Goal: Task Accomplishment & Management: Manage account settings

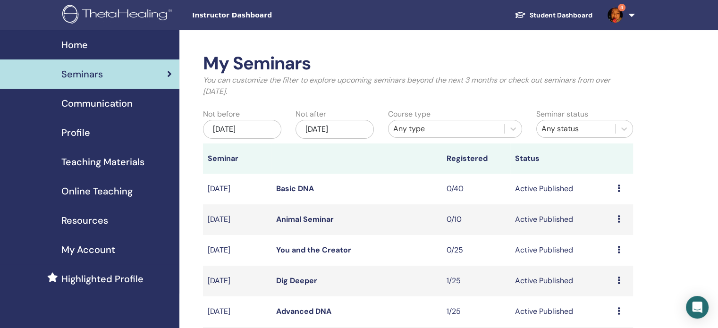
click at [630, 14] on link "4" at bounding box center [619, 15] width 39 height 30
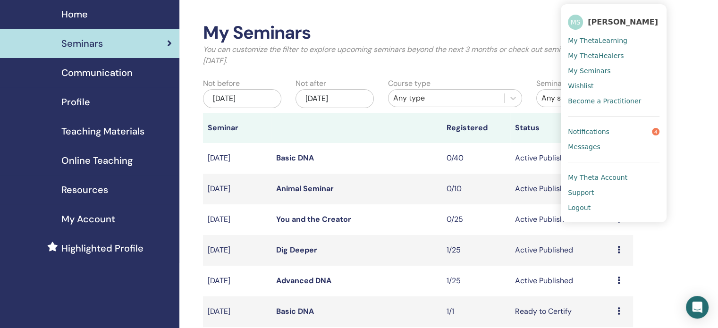
scroll to position [47, 0]
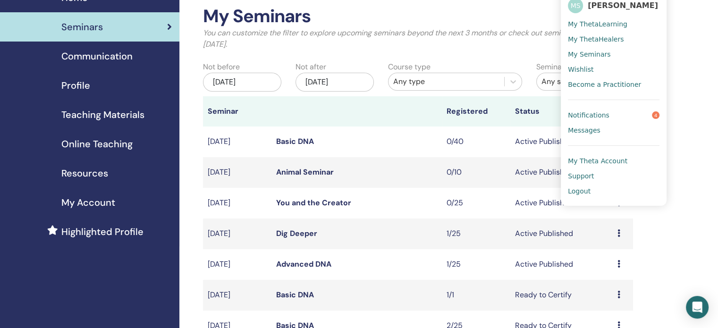
click at [618, 263] on icon at bounding box center [619, 264] width 3 height 8
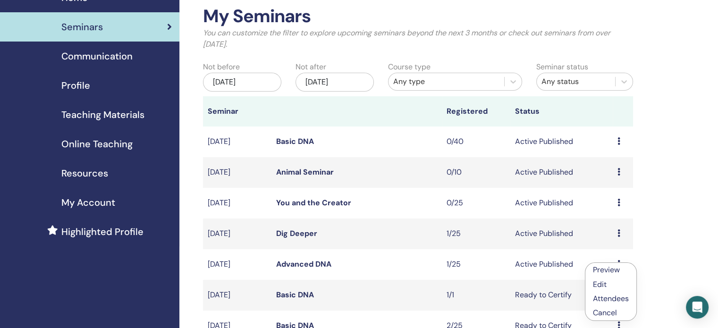
click at [305, 261] on link "Advanced DNA" at bounding box center [303, 264] width 55 height 10
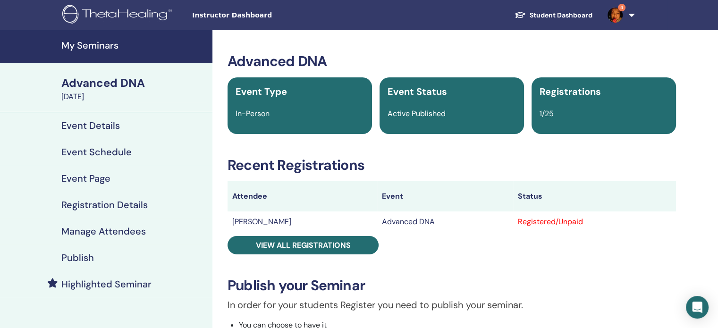
click at [94, 233] on h4 "Manage Attendees" at bounding box center [103, 231] width 85 height 11
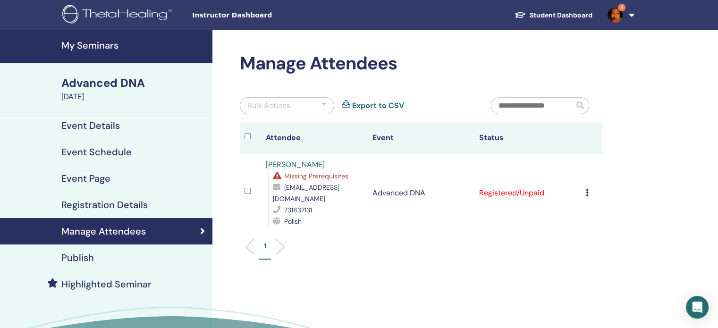
click at [587, 189] on icon at bounding box center [587, 193] width 3 height 8
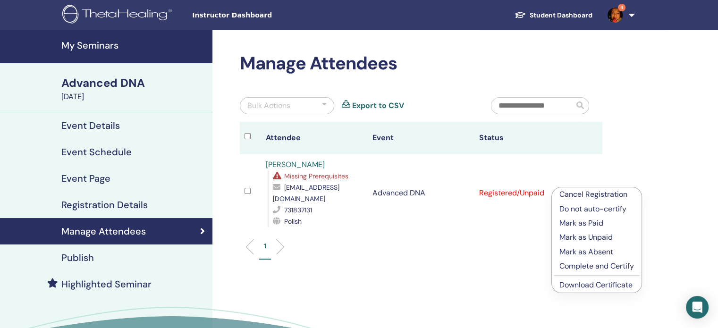
click at [586, 193] on p "Cancel Registration" at bounding box center [597, 194] width 75 height 11
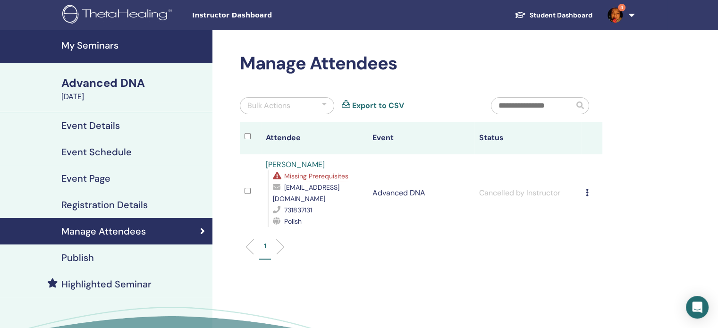
click at [71, 42] on h4 "My Seminars" at bounding box center [133, 45] width 145 height 11
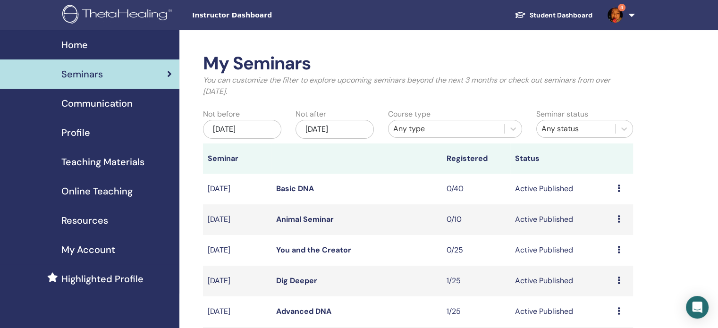
click at [308, 283] on link "Dig Deeper" at bounding box center [296, 281] width 41 height 10
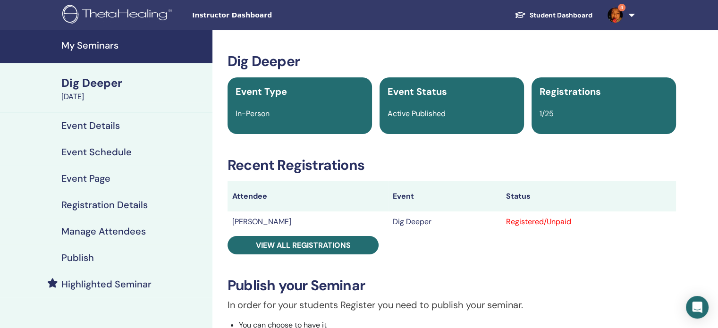
click at [70, 202] on h4 "Registration Details" at bounding box center [104, 204] width 86 height 11
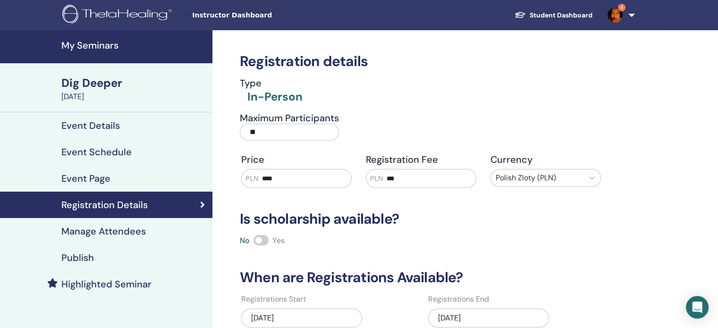
click at [129, 222] on link "Manage Attendees" at bounding box center [106, 231] width 212 height 26
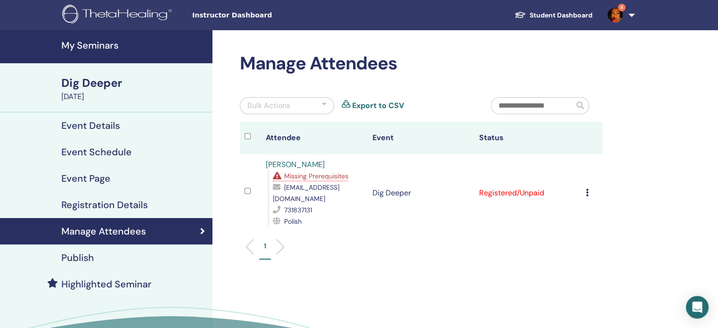
click at [587, 191] on icon at bounding box center [587, 193] width 3 height 8
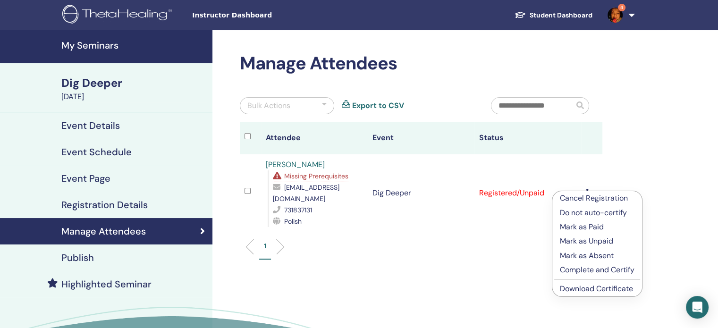
click at [587, 198] on p "Cancel Registration" at bounding box center [597, 198] width 75 height 11
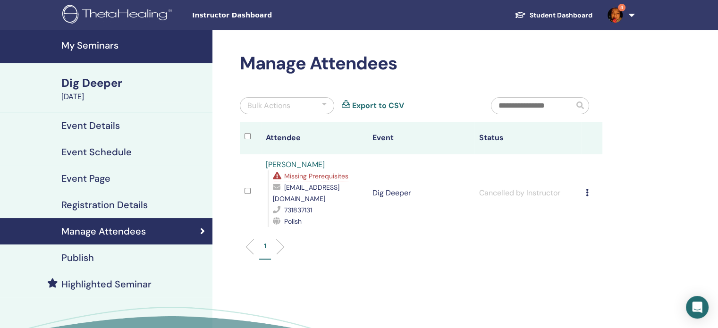
click at [75, 49] on h4 "My Seminars" at bounding box center [133, 45] width 145 height 11
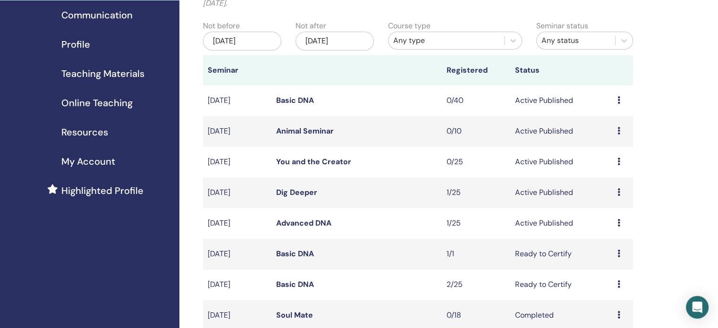
scroll to position [94, 0]
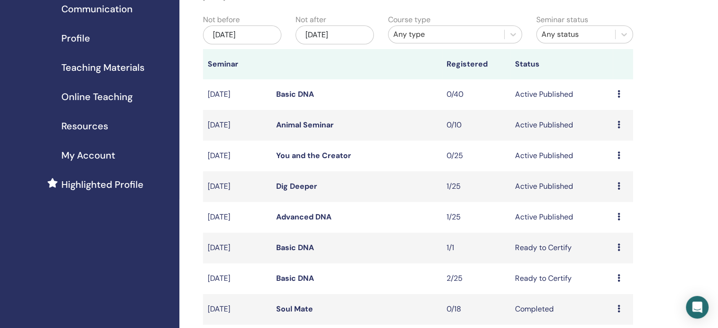
click at [293, 247] on link "Basic DNA" at bounding box center [295, 248] width 38 height 10
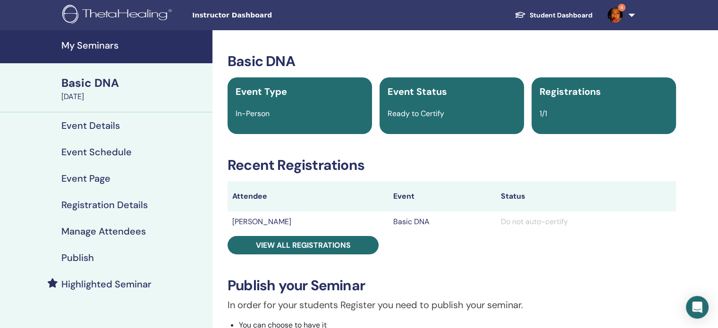
click at [93, 229] on h4 "Manage Attendees" at bounding box center [103, 231] width 85 height 11
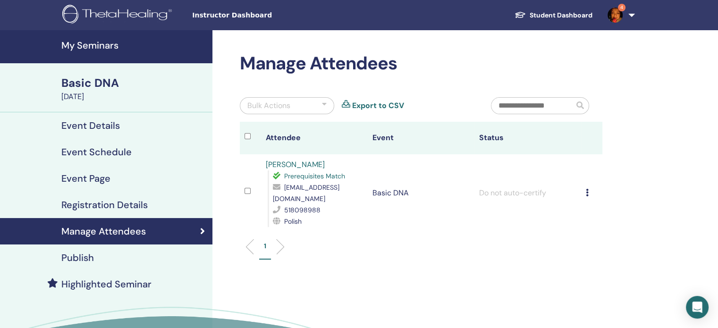
click at [586, 191] on icon at bounding box center [587, 193] width 3 height 8
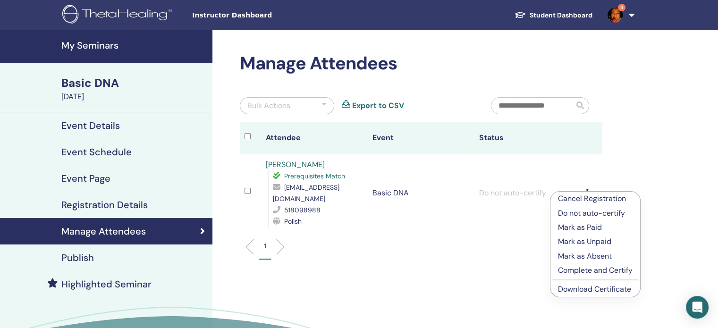
click at [587, 272] on p "Complete and Certify" at bounding box center [595, 270] width 75 height 11
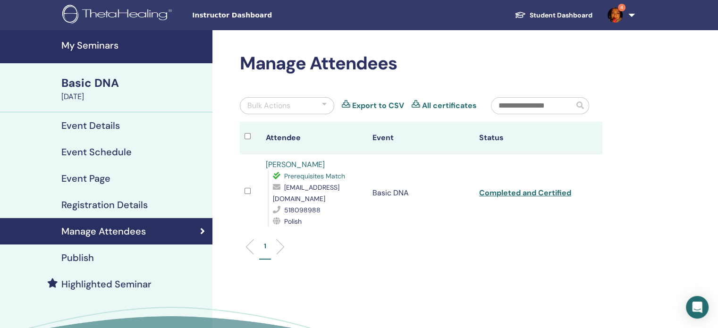
click at [86, 41] on h4 "My Seminars" at bounding box center [133, 45] width 145 height 11
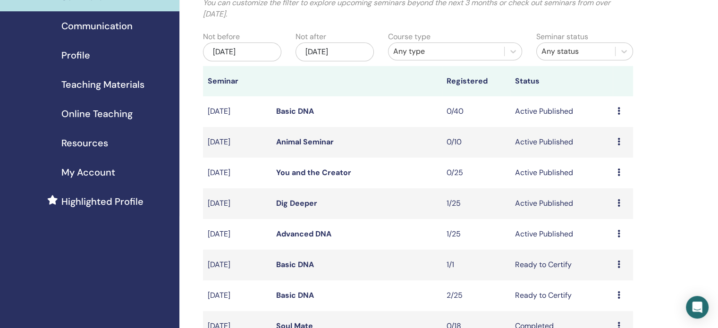
scroll to position [94, 0]
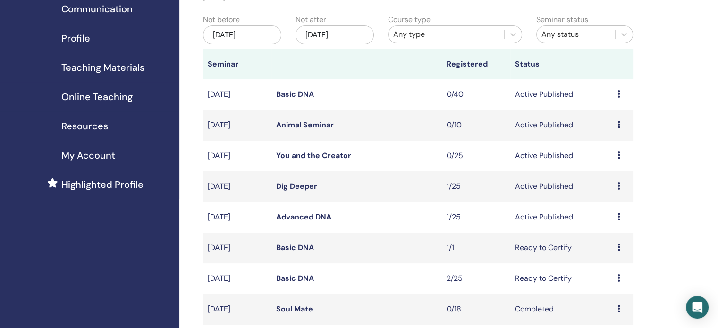
click at [304, 249] on link "Basic DNA" at bounding box center [295, 248] width 38 height 10
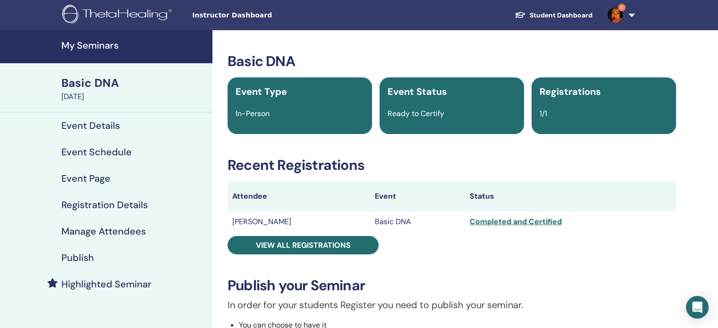
click at [60, 41] on link "My Seminars" at bounding box center [106, 46] width 212 height 33
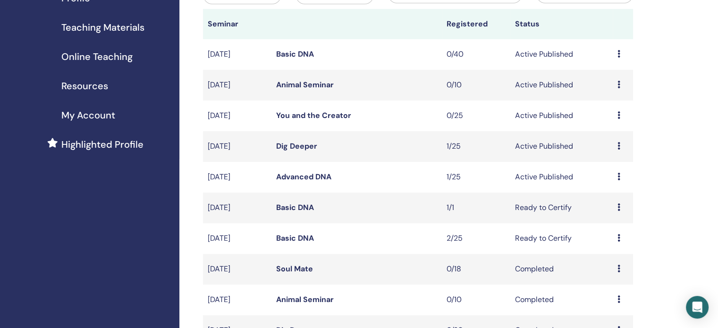
scroll to position [189, 0]
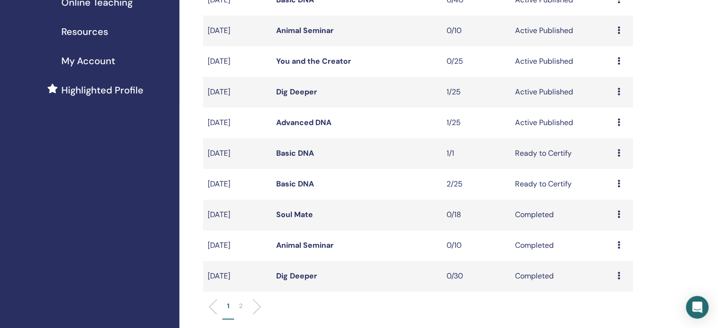
click at [297, 185] on link "Basic DNA" at bounding box center [295, 184] width 38 height 10
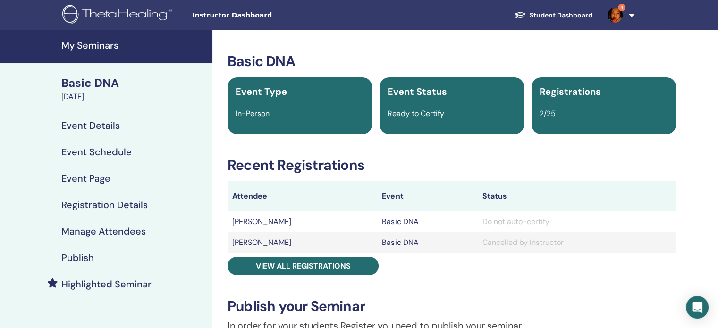
click at [108, 230] on h4 "Manage Attendees" at bounding box center [103, 231] width 85 height 11
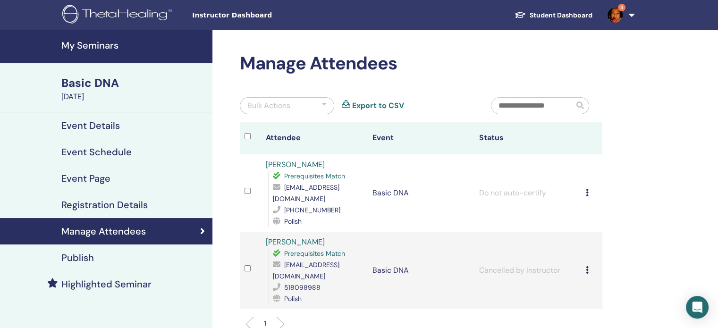
click at [586, 189] on icon at bounding box center [587, 193] width 3 height 8
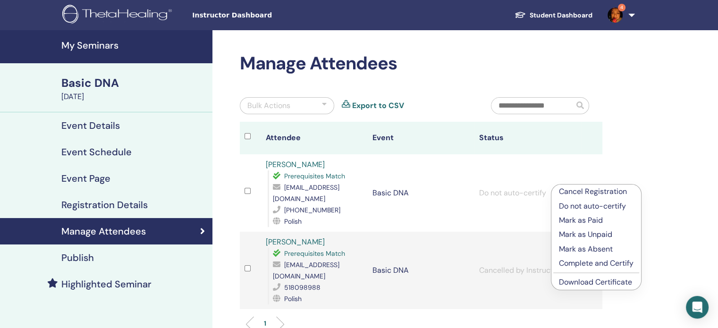
click at [591, 261] on p "Complete and Certify" at bounding box center [596, 263] width 75 height 11
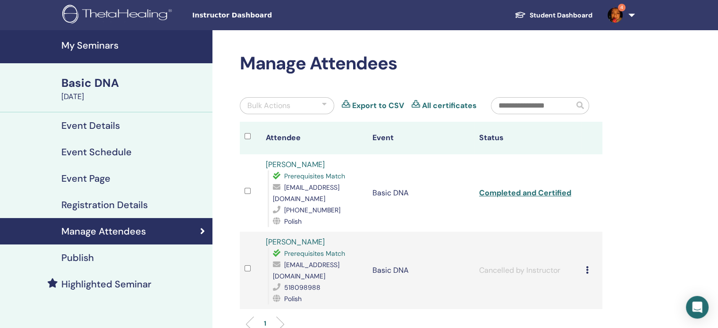
click at [102, 42] on h4 "My Seminars" at bounding box center [133, 45] width 145 height 11
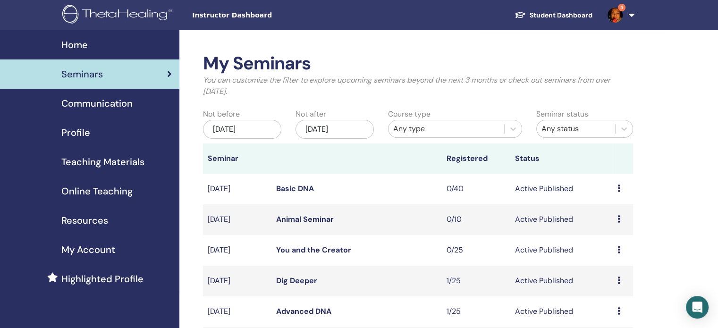
click at [618, 15] on img at bounding box center [615, 15] width 15 height 15
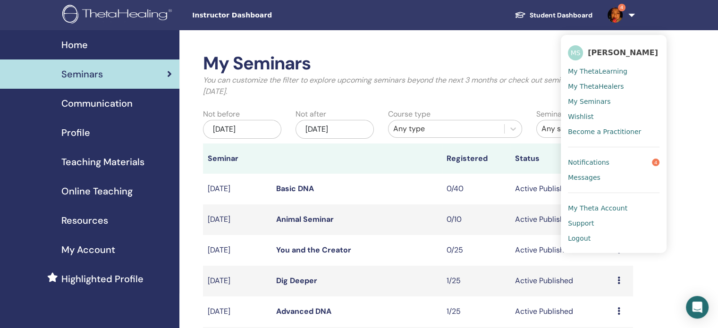
click at [594, 207] on span "My Theta Account" at bounding box center [597, 208] width 59 height 8
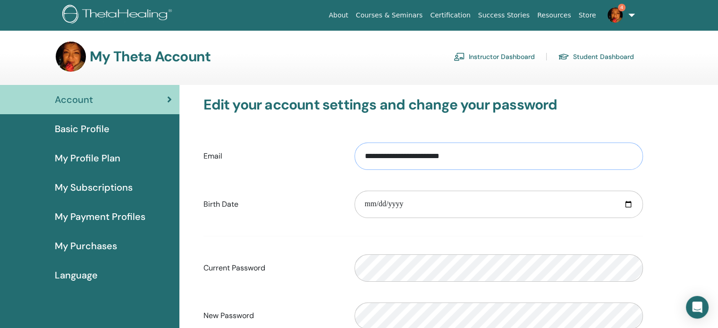
drag, startPoint x: 484, startPoint y: 157, endPoint x: 357, endPoint y: 162, distance: 127.6
click at [357, 162] on input "**********" at bounding box center [499, 156] width 289 height 27
click at [583, 56] on link "Student Dashboard" at bounding box center [596, 56] width 76 height 15
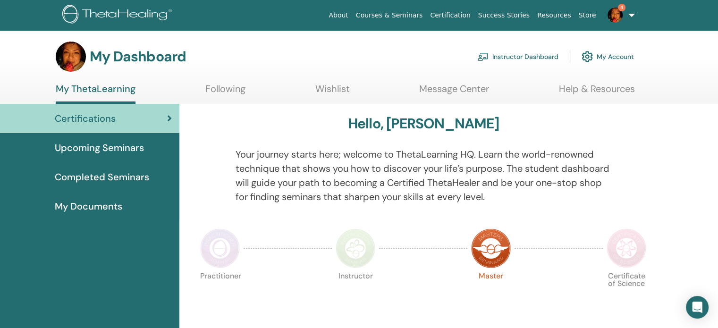
click at [92, 177] on span "Completed Seminars" at bounding box center [102, 177] width 94 height 14
